Goal: Register for event/course

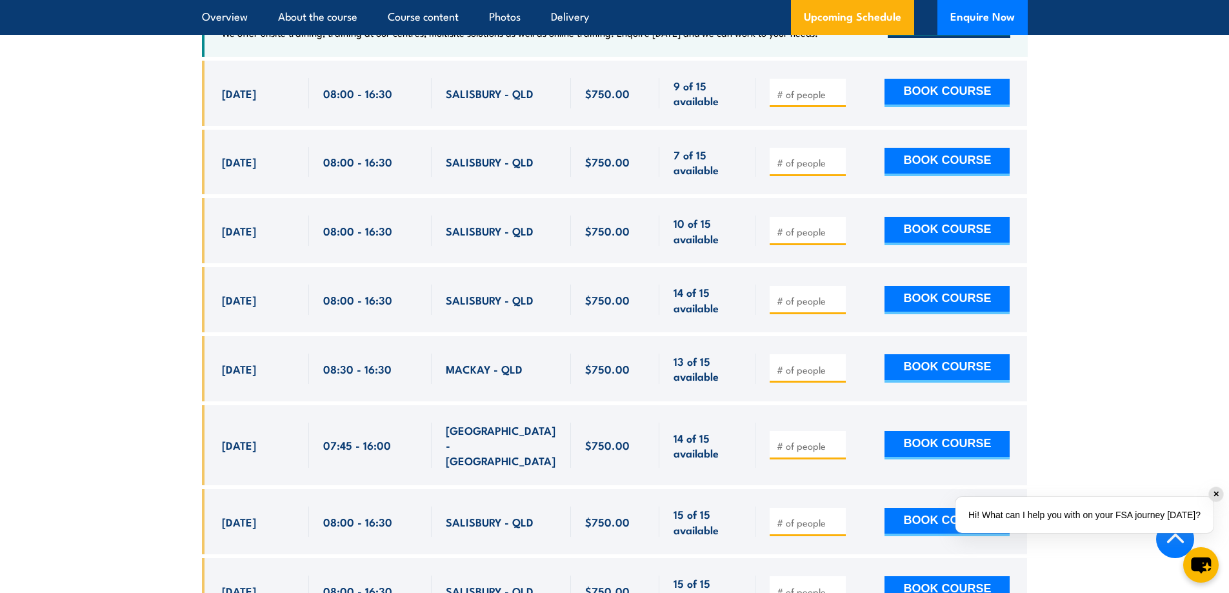
scroll to position [2240, 0]
click at [1217, 492] on div "✕" at bounding box center [1216, 494] width 14 height 14
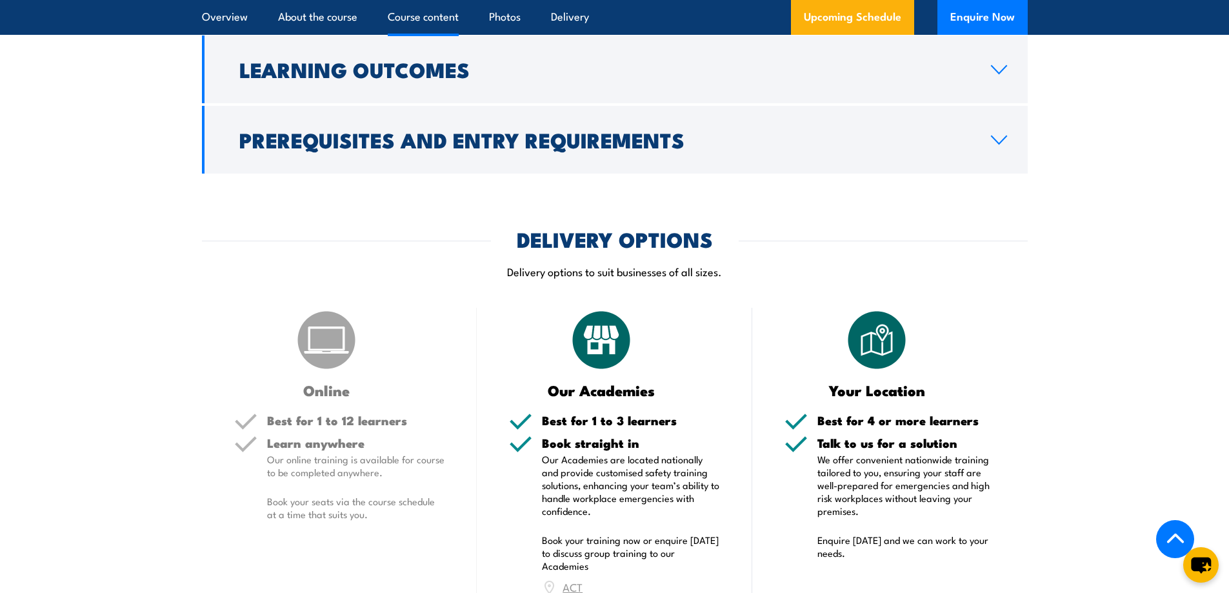
scroll to position [1549, 0]
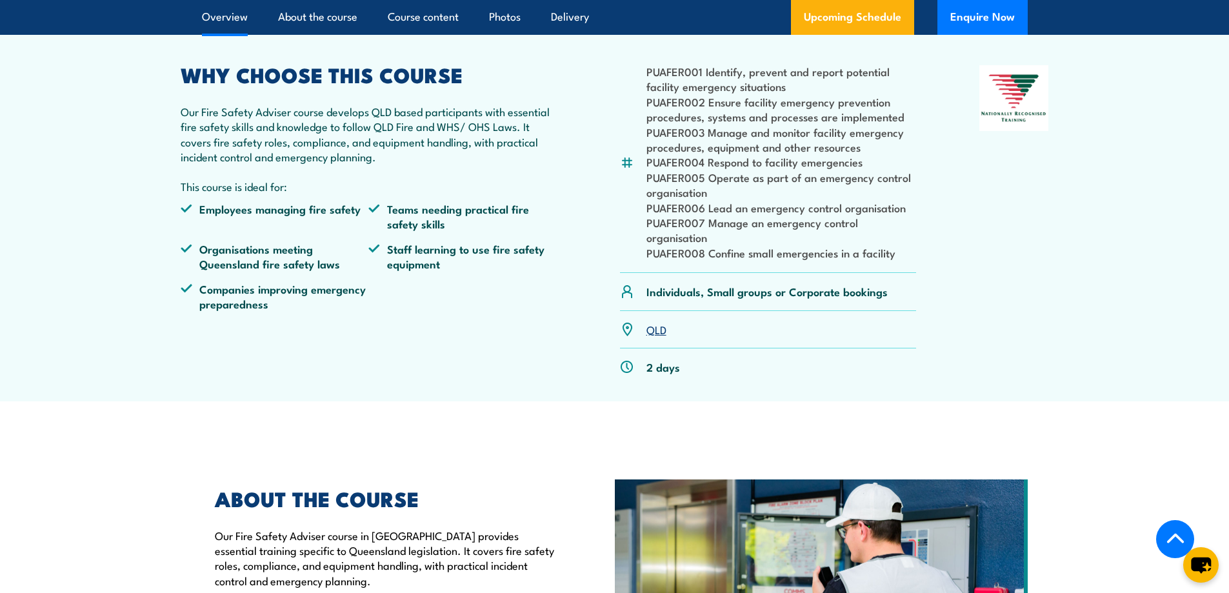
scroll to position [387, 0]
